Goal: Find contact information: Obtain details needed to contact an individual or organization

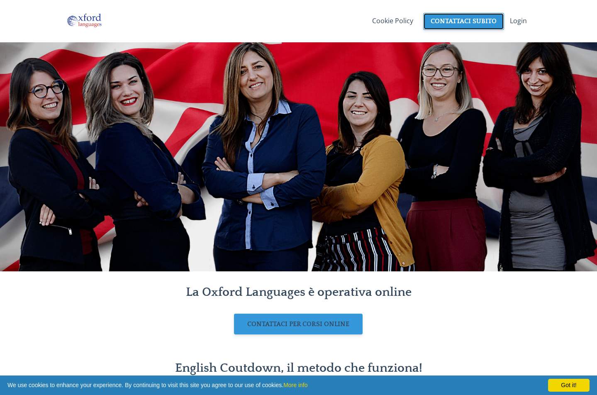
click at [467, 24] on link "CONTATTACI SUBITO" at bounding box center [463, 21] width 81 height 17
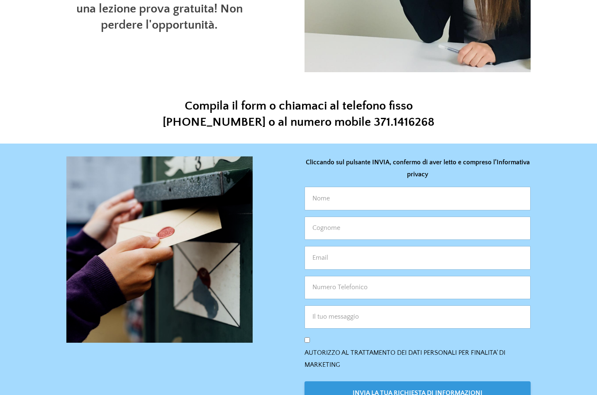
scroll to position [176, 0]
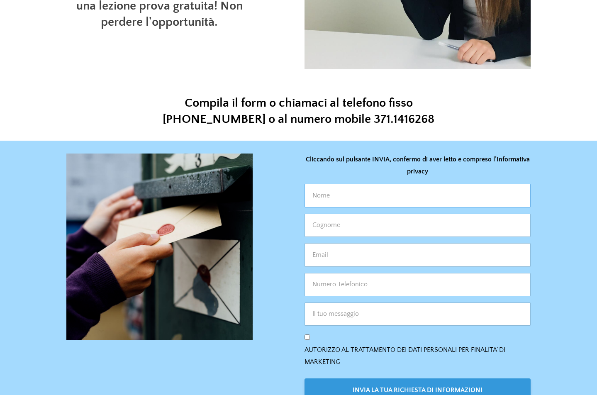
click at [338, 195] on input "text" at bounding box center [418, 195] width 226 height 23
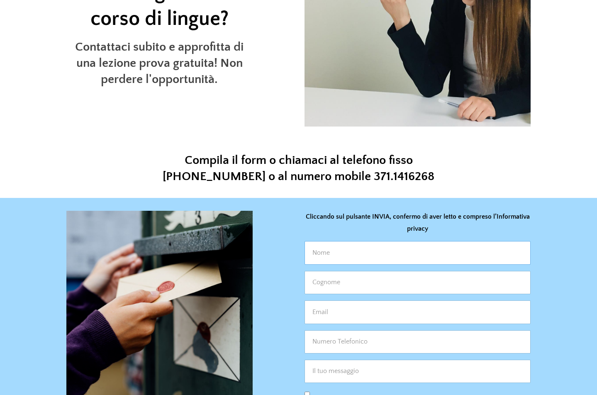
scroll to position [0, 0]
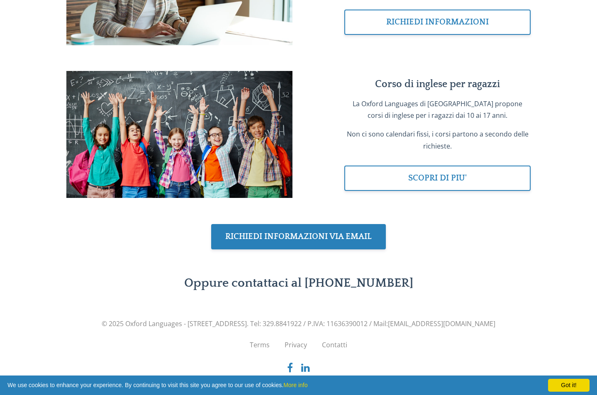
scroll to position [1033, 0]
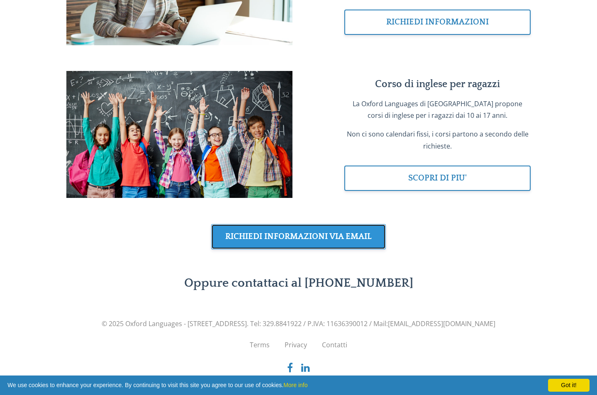
click at [319, 226] on link "RICHIEDI INFORMAZIONI VIA EMAIL" at bounding box center [298, 236] width 175 height 25
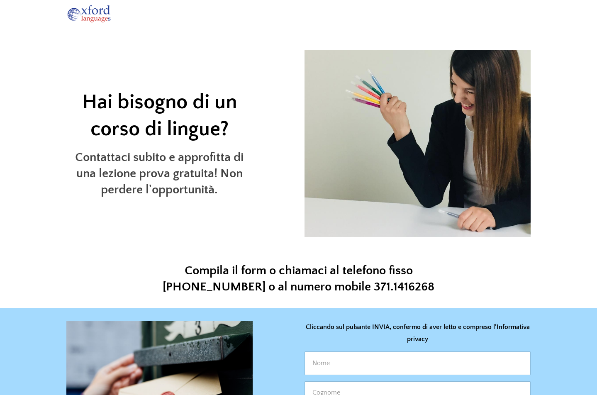
scroll to position [9, 0]
